Goal: Navigation & Orientation: Find specific page/section

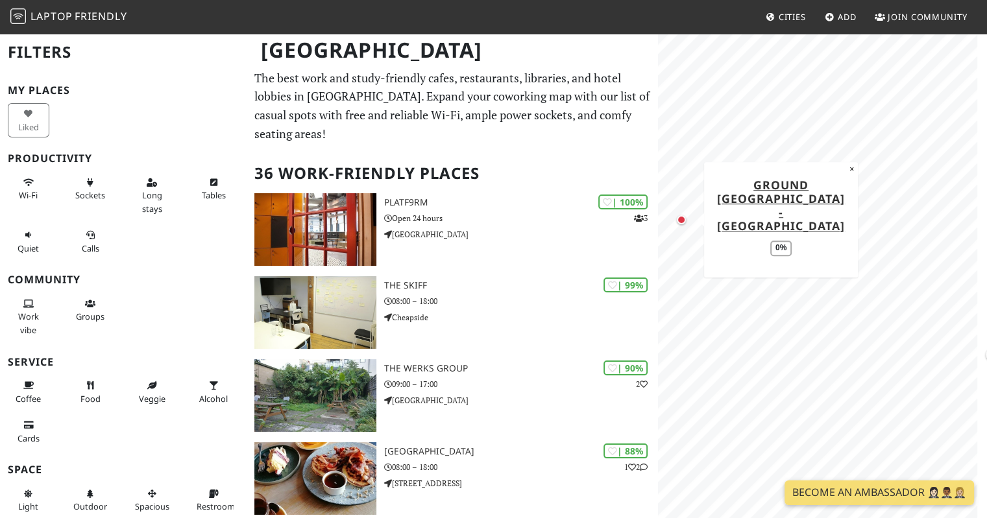
click at [682, 224] on div "Map marker" at bounding box center [681, 219] width 9 height 9
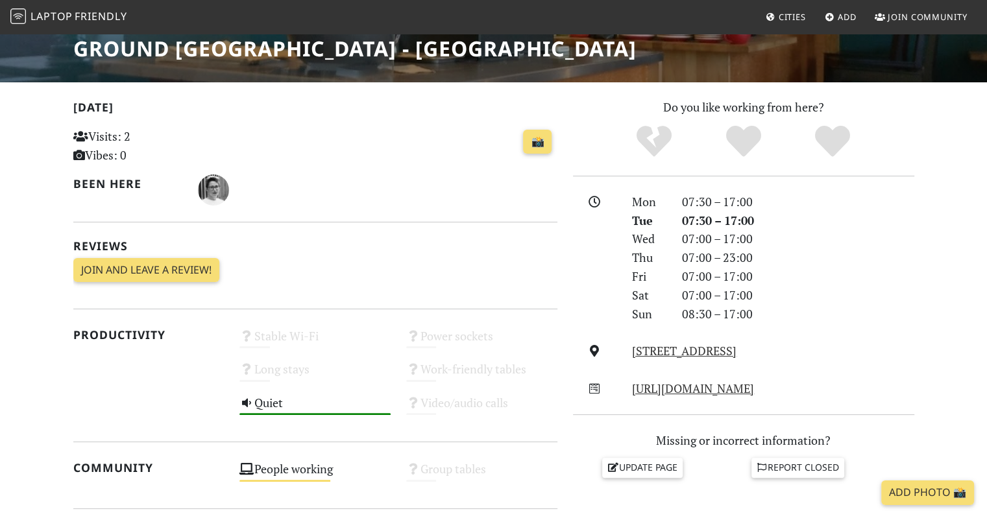
scroll to position [67, 0]
